Goal: Information Seeking & Learning: Learn about a topic

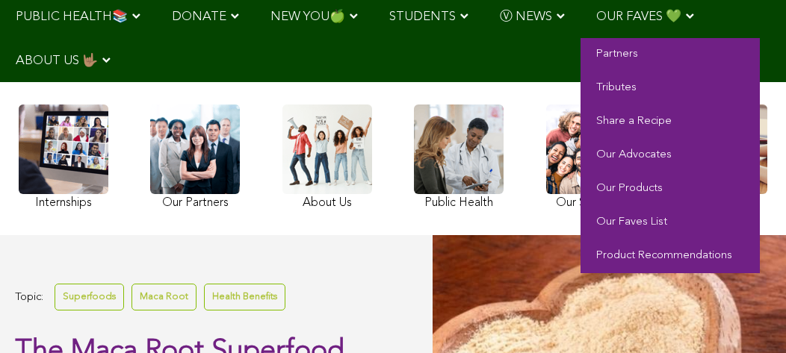
click at [658, 19] on span "OUR FAVES 💚" at bounding box center [638, 16] width 85 height 13
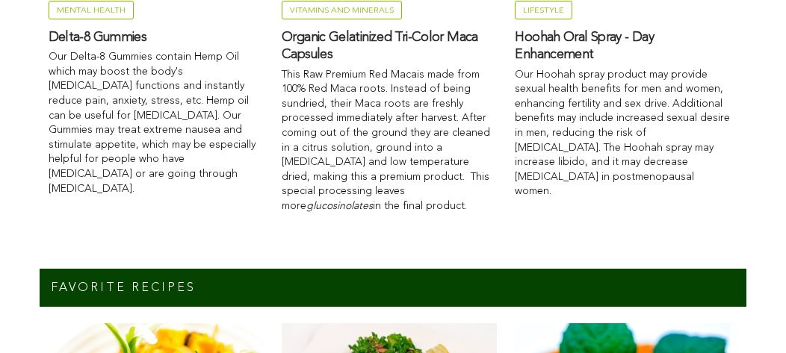
scroll to position [1616, 0]
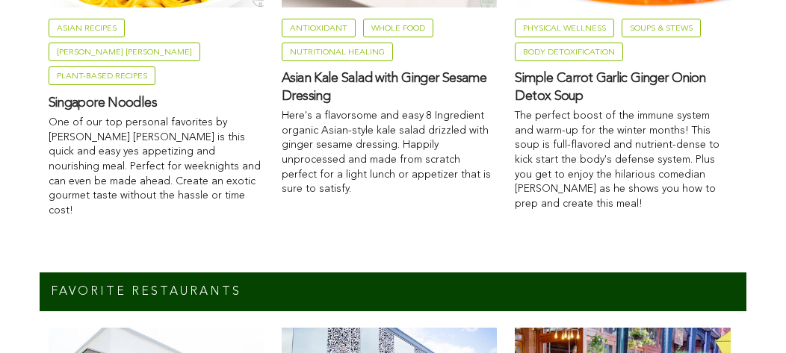
click at [551, 24] on link "Physical Wellness" at bounding box center [564, 28] width 99 height 19
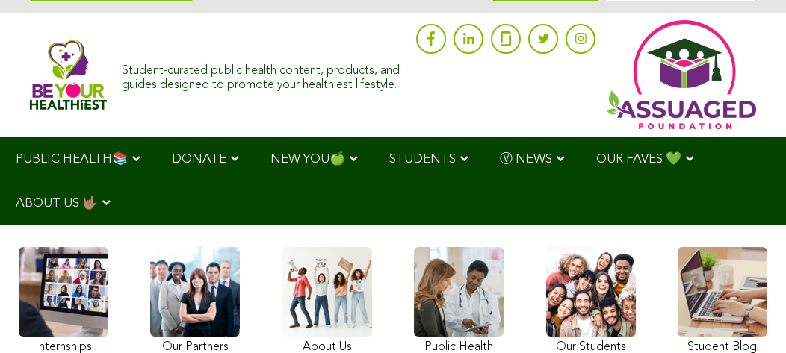
scroll to position [172, 0]
